Goal: Task Accomplishment & Management: Use online tool/utility

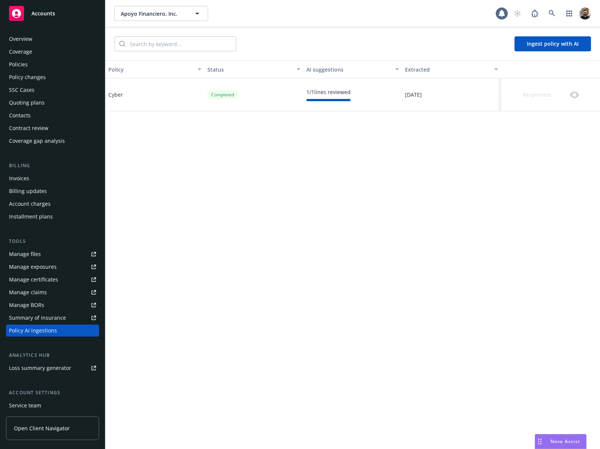
scroll to position [51, 0]
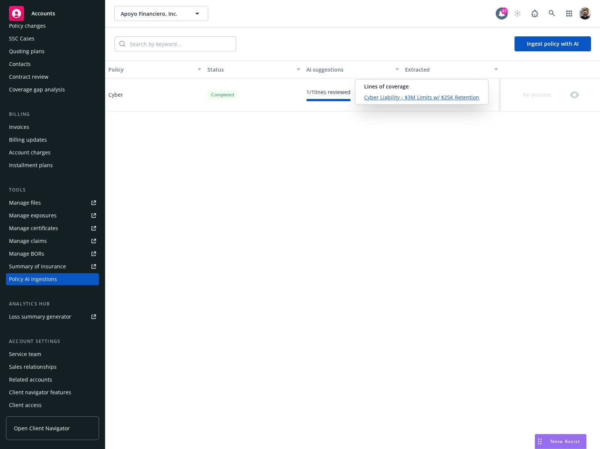
click at [389, 96] on link "Cyber Liability - $3M Limits w/ $25K Retention" at bounding box center [421, 97] width 115 height 8
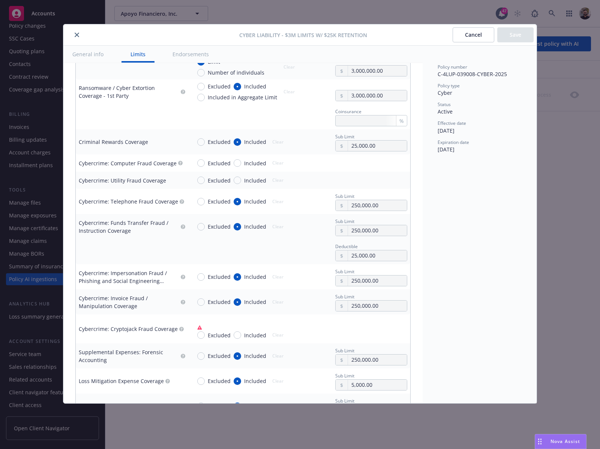
scroll to position [1309, 0]
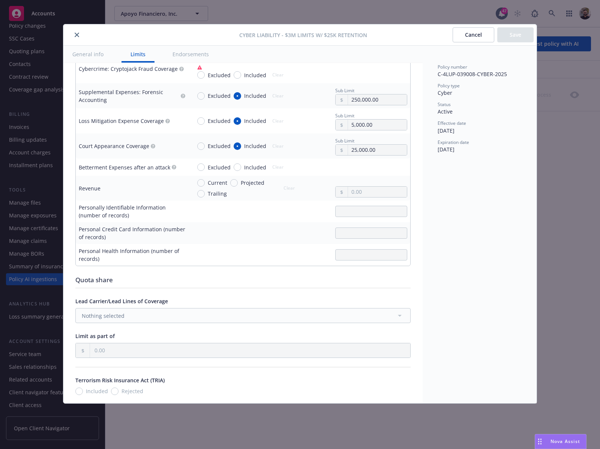
click at [485, 38] on button "Cancel" at bounding box center [474, 34] width 42 height 15
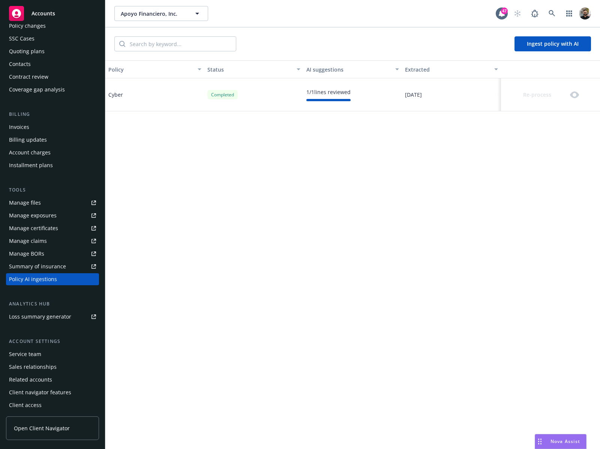
click at [585, 46] on button "Ingest policy with AI" at bounding box center [553, 43] width 77 height 15
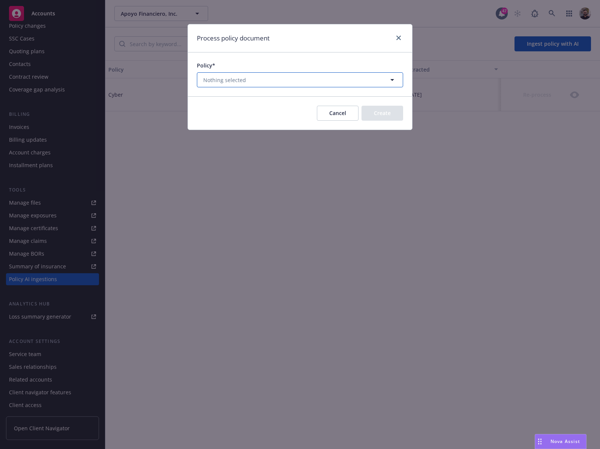
click at [366, 77] on button "Nothing selected" at bounding box center [300, 79] width 206 height 15
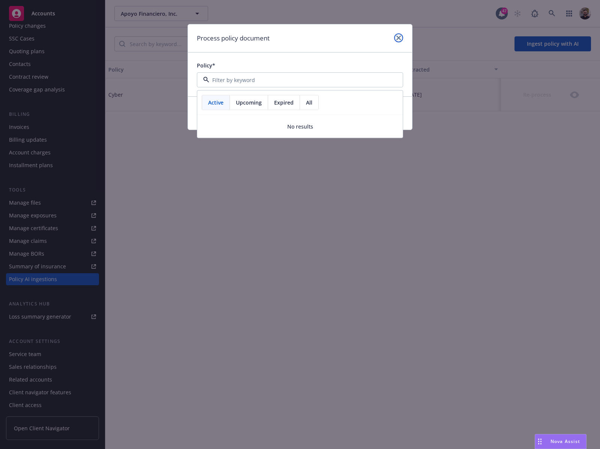
click at [399, 39] on icon "close" at bounding box center [398, 38] width 5 height 5
